Goal: Answer question/provide support

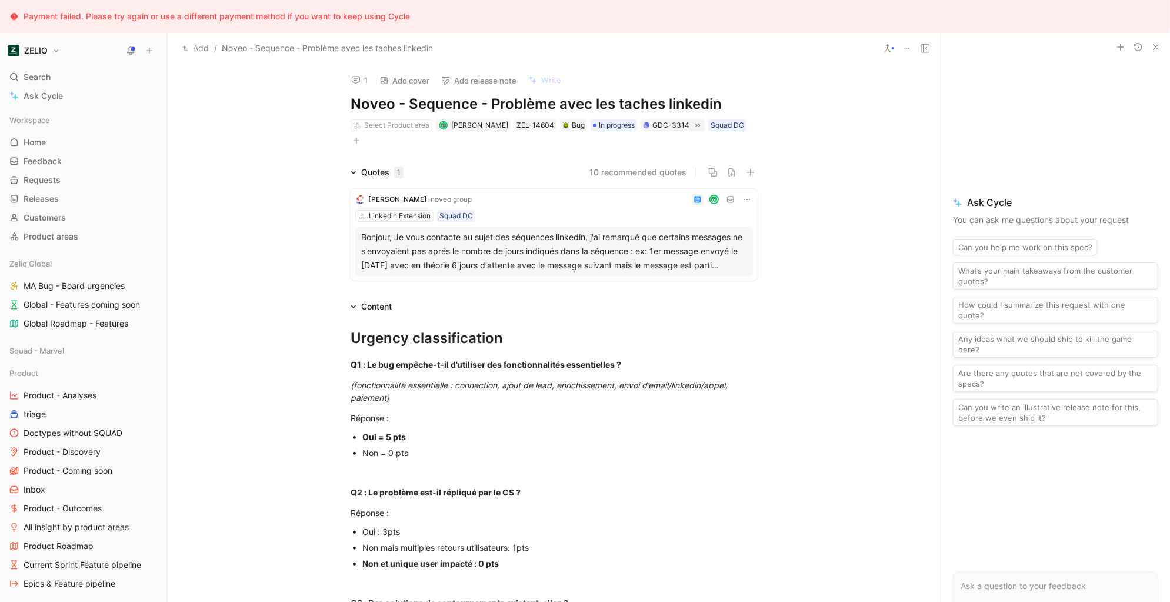
click at [358, 78] on icon at bounding box center [355, 79] width 9 height 9
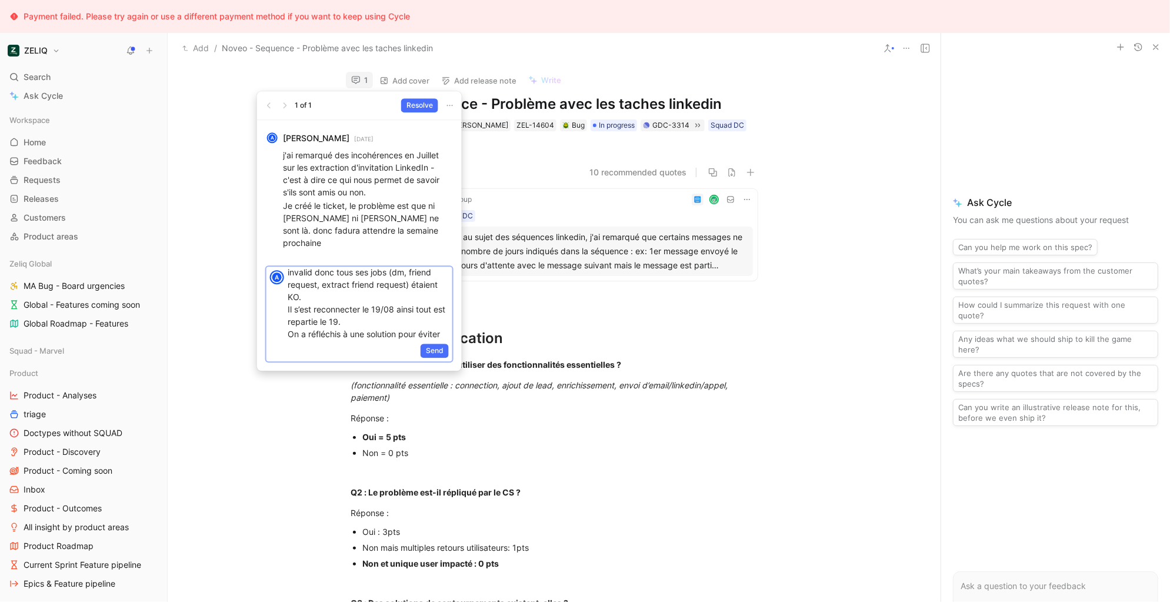
scroll to position [28, 0]
click at [372, 298] on p "Hello, alors, le user avait son cookie invalid donc tous ses jobs (dm, friend r…" at bounding box center [368, 291] width 161 height 99
click at [373, 323] on p "Hello, alors, le user avait son cookie invalid donc tous ses jobs (dm, friend r…" at bounding box center [368, 289] width 161 height 99
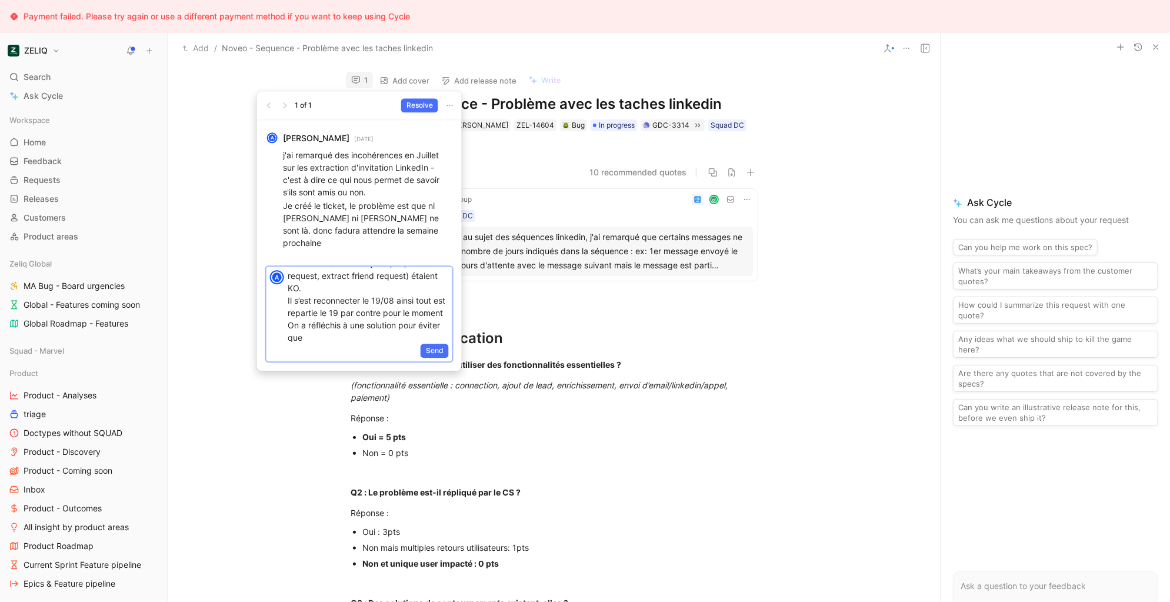
click at [362, 318] on p "Hello, alors, le user avait son cookie invalid donc tous ses jobs (dm, friend r…" at bounding box center [368, 294] width 161 height 99
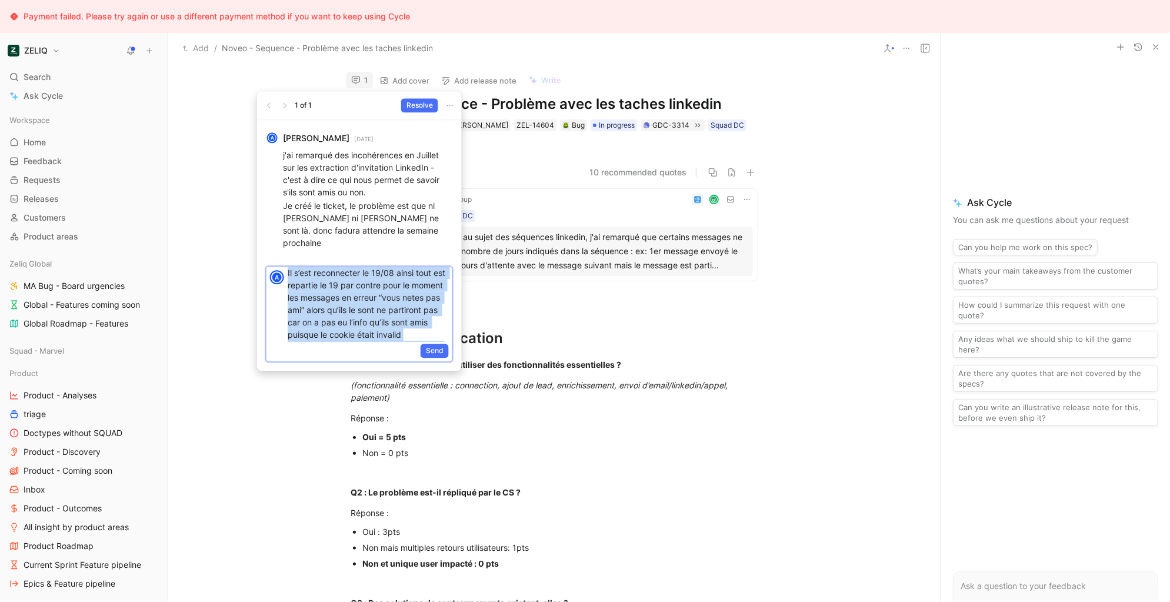
copy p "Hello, alors, le user avait son cookie invalid donc tous ses jobs (dm, friend r…"
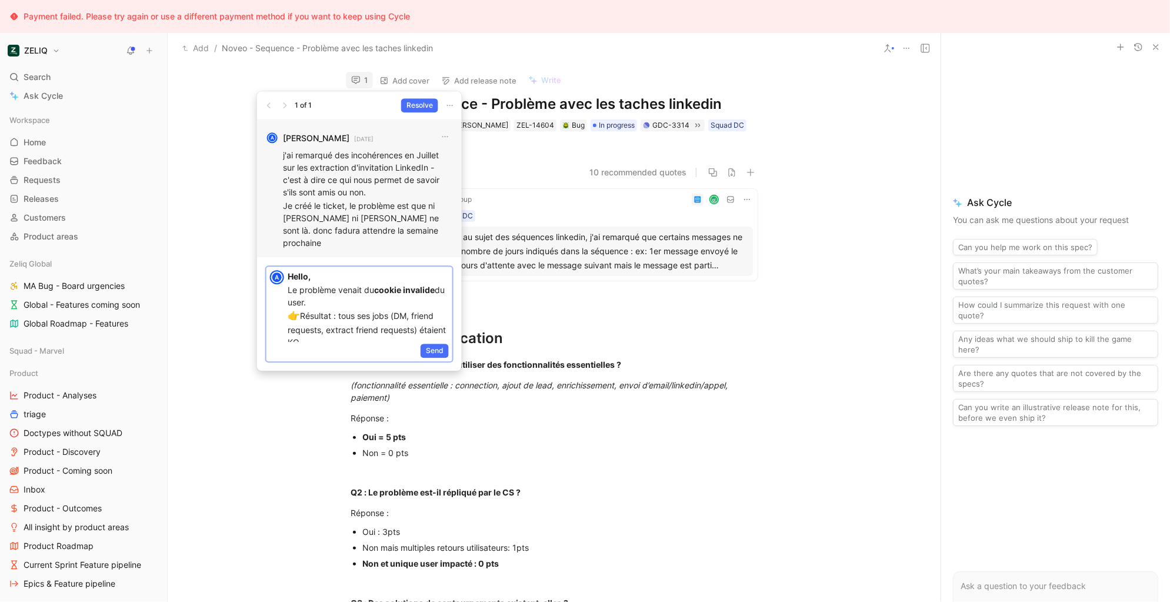
scroll to position [149, 0]
click at [301, 316] on p "On réfléchit actuellement à une solution pour éviter que ce cas se reproduise." at bounding box center [368, 328] width 161 height 25
drag, startPoint x: 377, startPoint y: 310, endPoint x: 454, endPoint y: 337, distance: 82.1
click at [454, 337] on div "A Hello, Le problème venait du cookie invalide du user. 👉 Résultat : tous ses j…" at bounding box center [359, 314] width 205 height 114
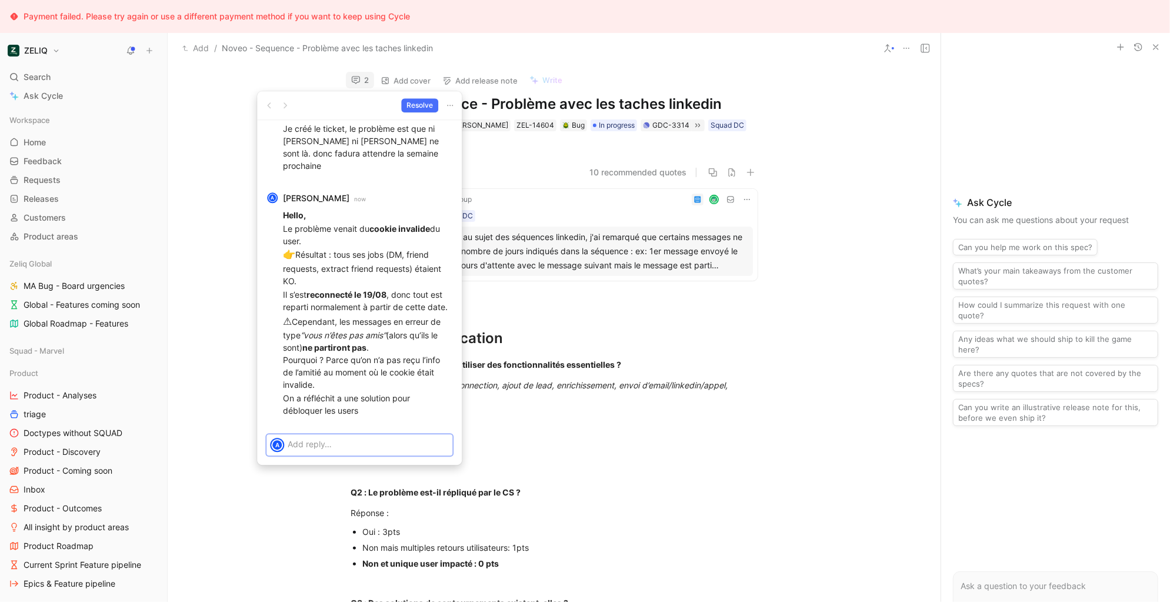
scroll to position [0, 0]
click at [403, 411] on p "On a réfléchit a une solution pour débloquer les users" at bounding box center [367, 404] width 169 height 25
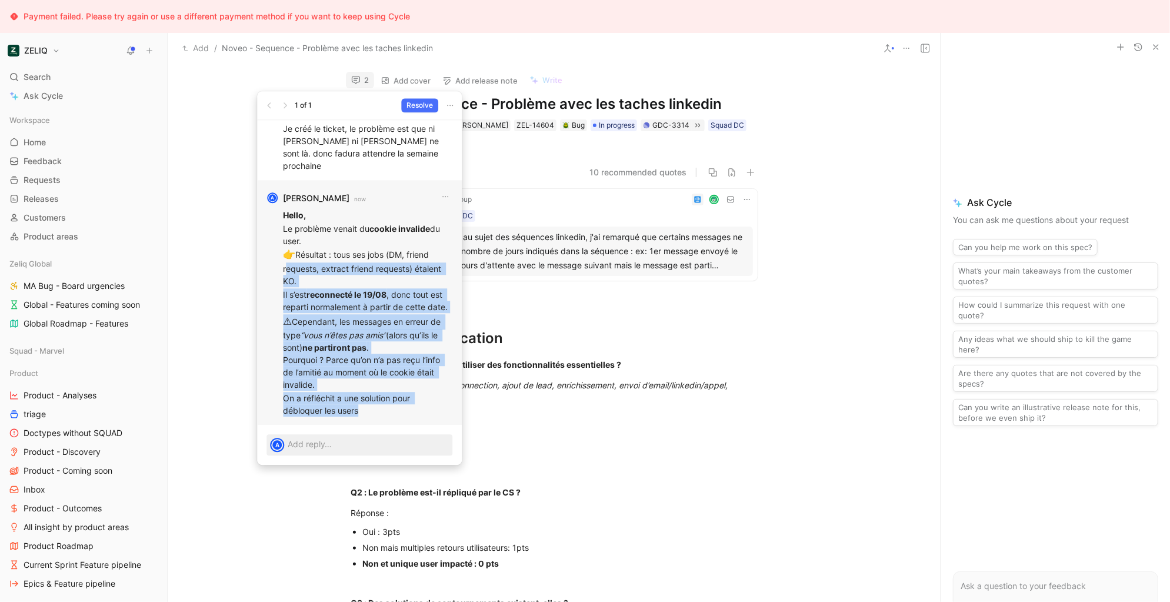
drag, startPoint x: 403, startPoint y: 411, endPoint x: 282, endPoint y: 272, distance: 184.0
click at [282, 272] on div "A [PERSON_NAME] now Hello, Le problème venait du cookie invalide du user. 👉 Rés…" at bounding box center [359, 302] width 205 height 245
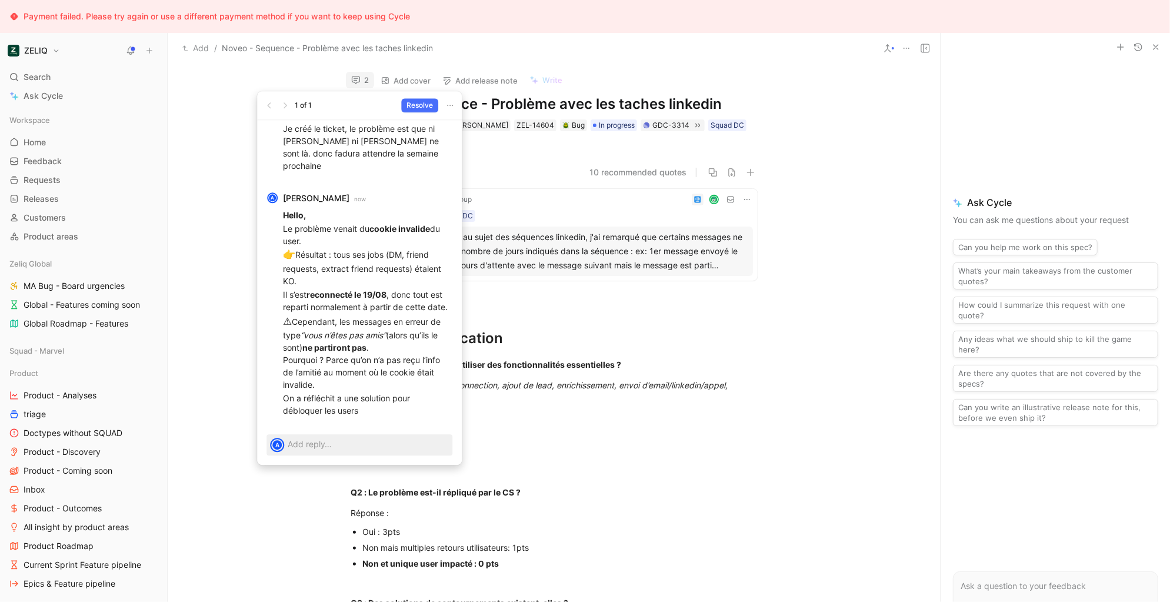
click at [385, 430] on div "A" at bounding box center [359, 445] width 205 height 40
click at [374, 407] on p "On a réfléchit a une solution pour débloquer les users" at bounding box center [367, 404] width 169 height 25
click at [450, 195] on icon "button" at bounding box center [445, 196] width 9 height 9
click at [450, 221] on div "Edit" at bounding box center [452, 221] width 55 height 14
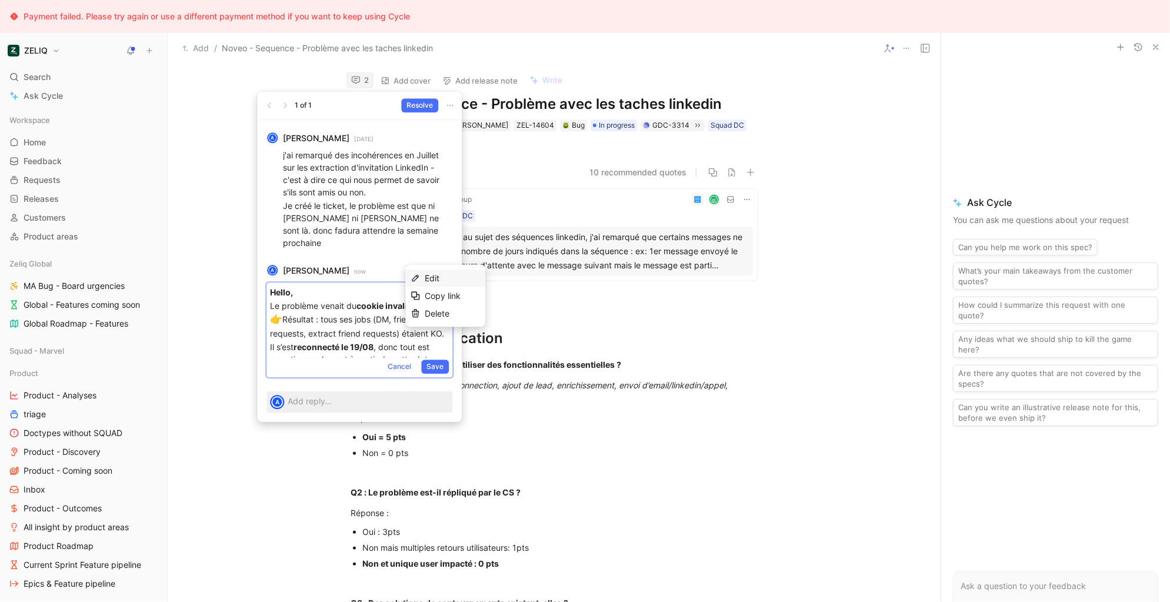
scroll to position [113, 0]
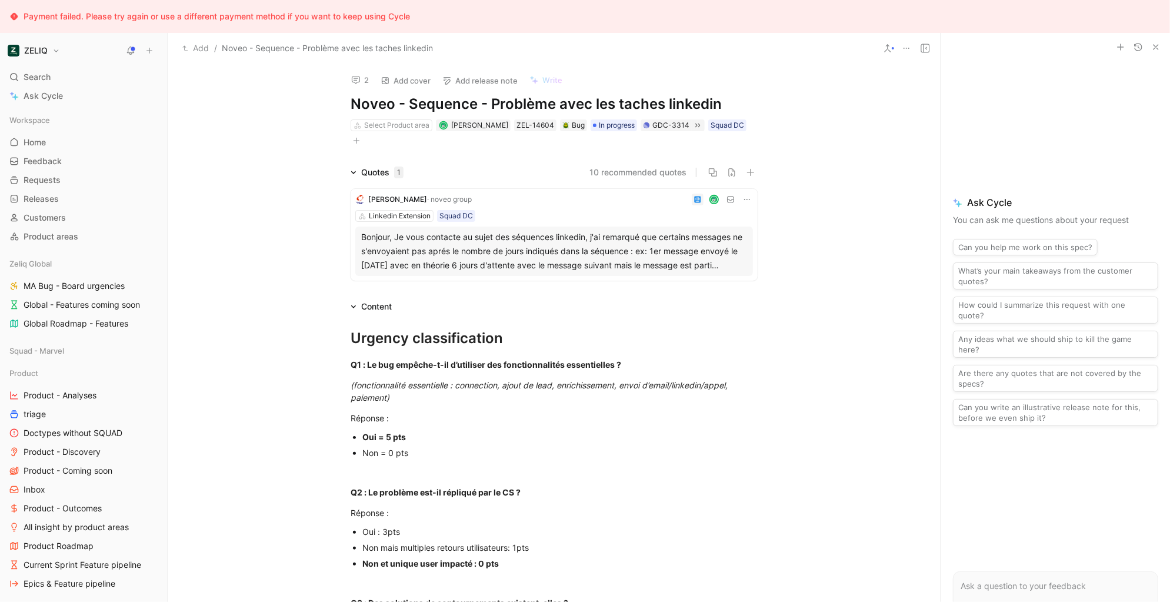
click at [363, 78] on button "2" at bounding box center [360, 80] width 28 height 16
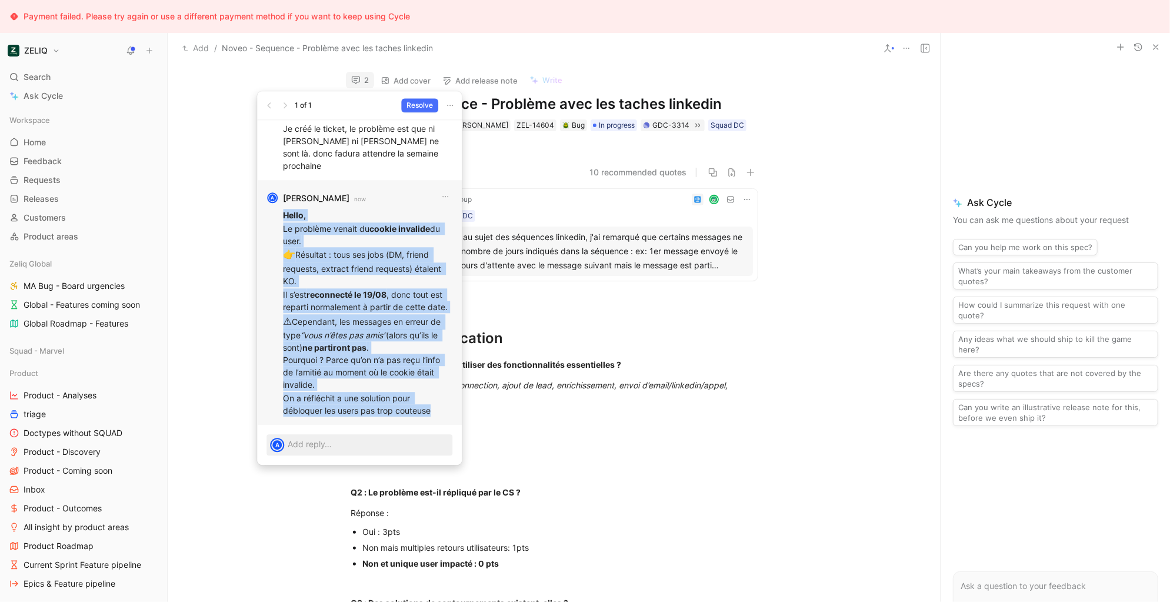
drag, startPoint x: 438, startPoint y: 413, endPoint x: 277, endPoint y: 218, distance: 253.2
click at [277, 218] on div "A [PERSON_NAME] now Hello, Le problème venait du cookie invalide du user. 👉 Rés…" at bounding box center [359, 302] width 205 height 245
copy div "Hello, Le problème venait du cookie invalide du user. 👉 Résultat : tous ses job…"
